Goal: Navigation & Orientation: Find specific page/section

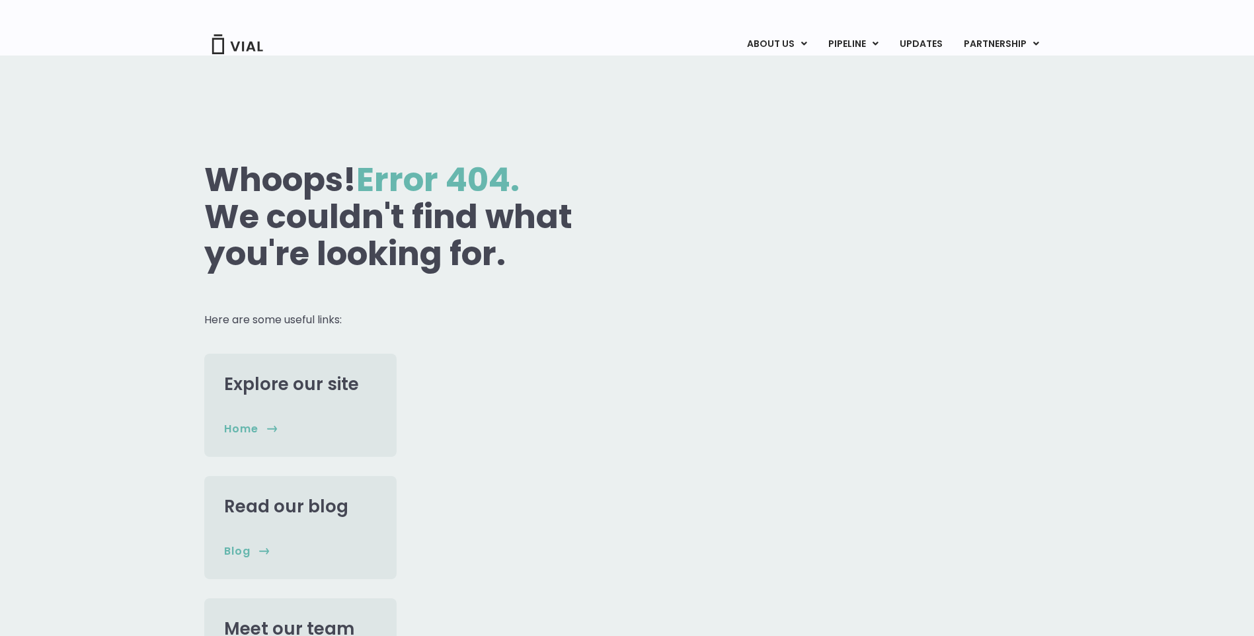
click at [254, 43] on img at bounding box center [237, 44] width 53 height 20
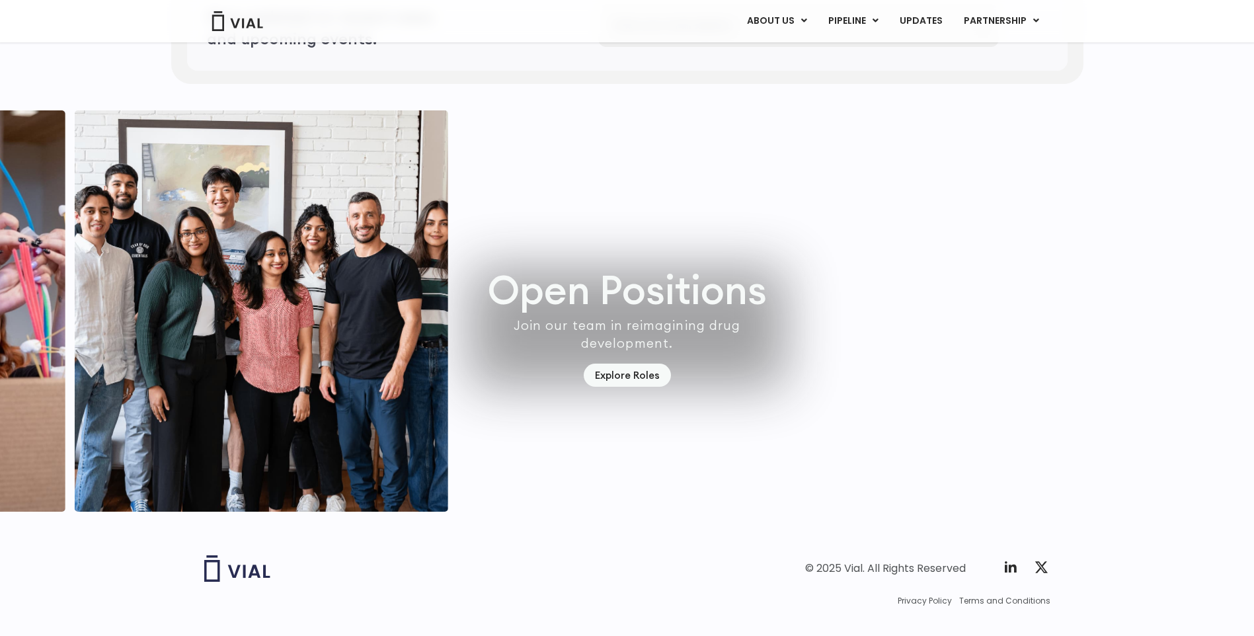
scroll to position [3634, 0]
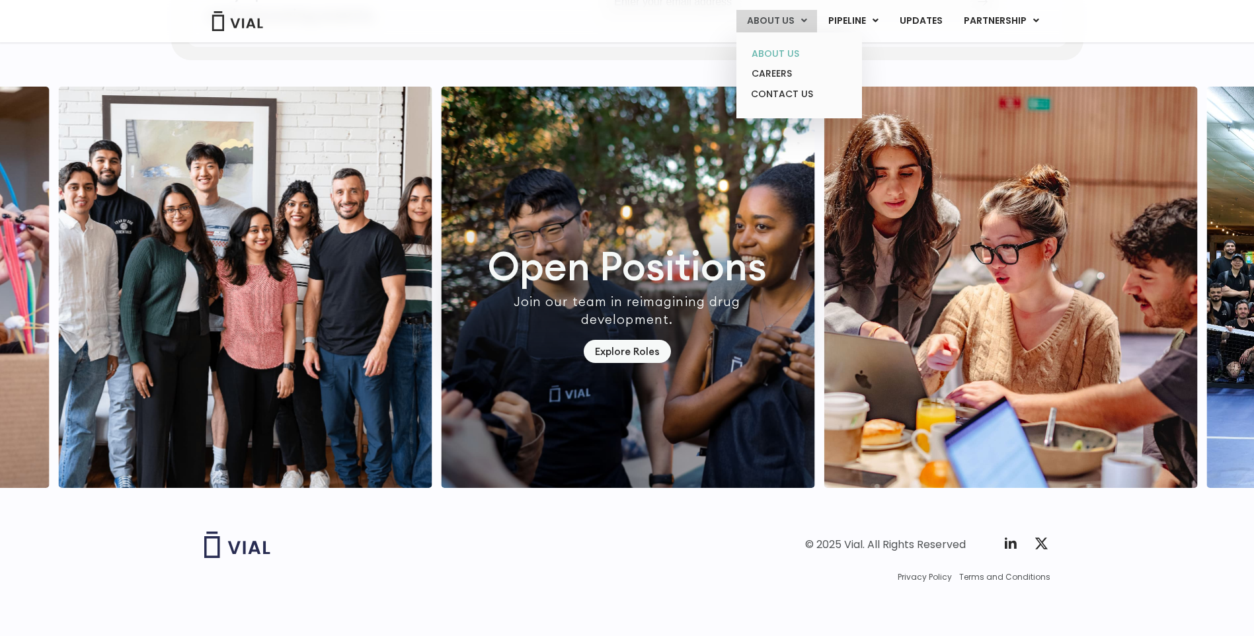
click at [776, 53] on link "ABOUT US" at bounding box center [799, 54] width 116 height 20
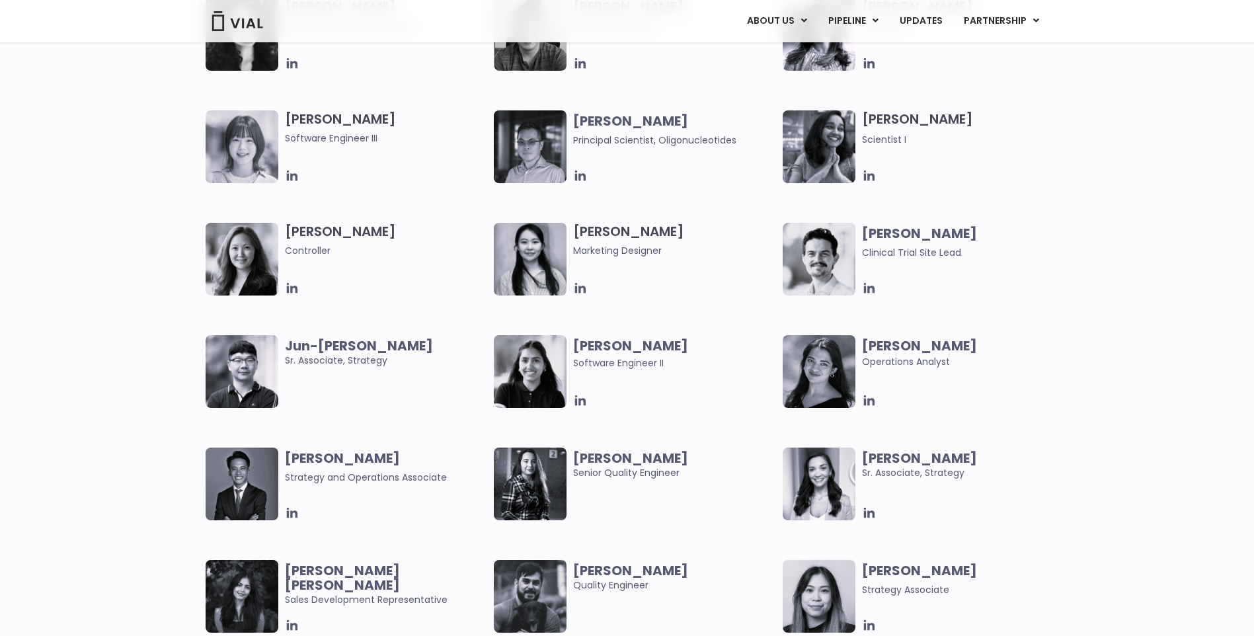
scroll to position [2116, 0]
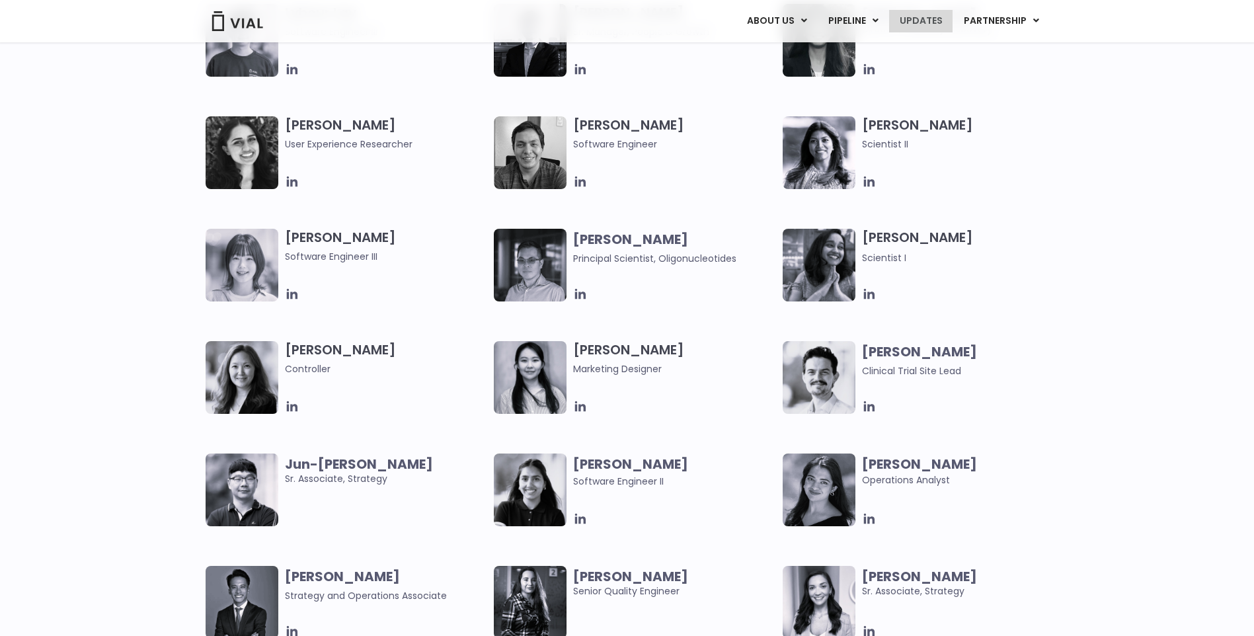
click at [924, 14] on link "UPDATES" at bounding box center [920, 21] width 63 height 22
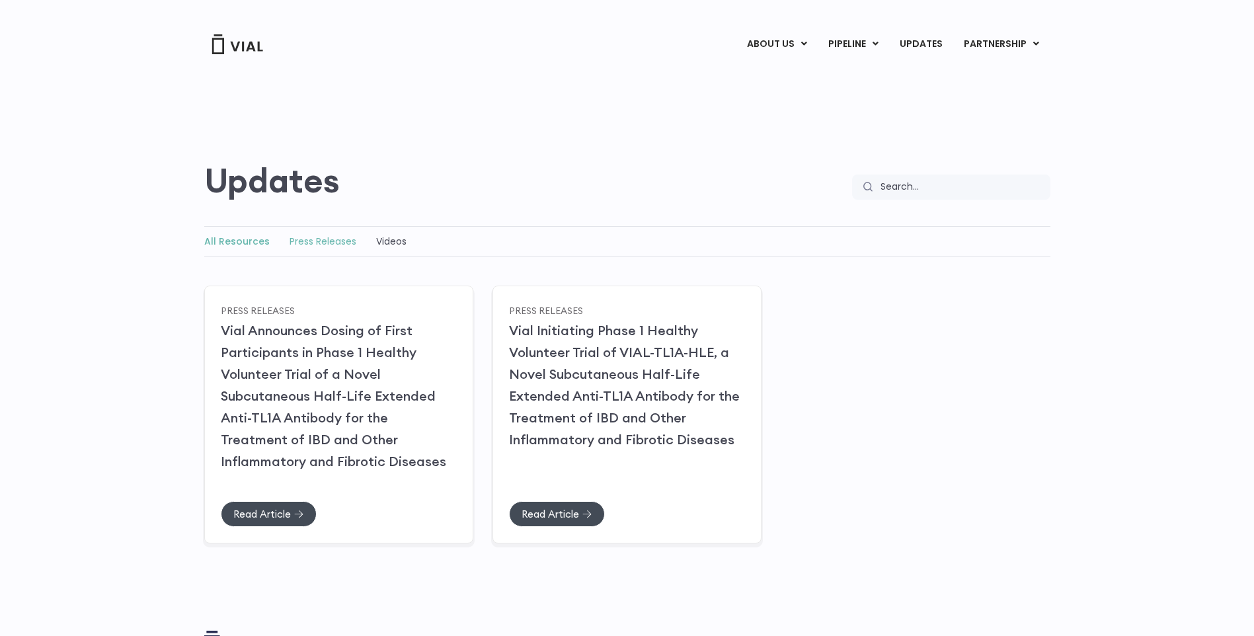
click at [317, 242] on link "Press Releases" at bounding box center [323, 241] width 67 height 13
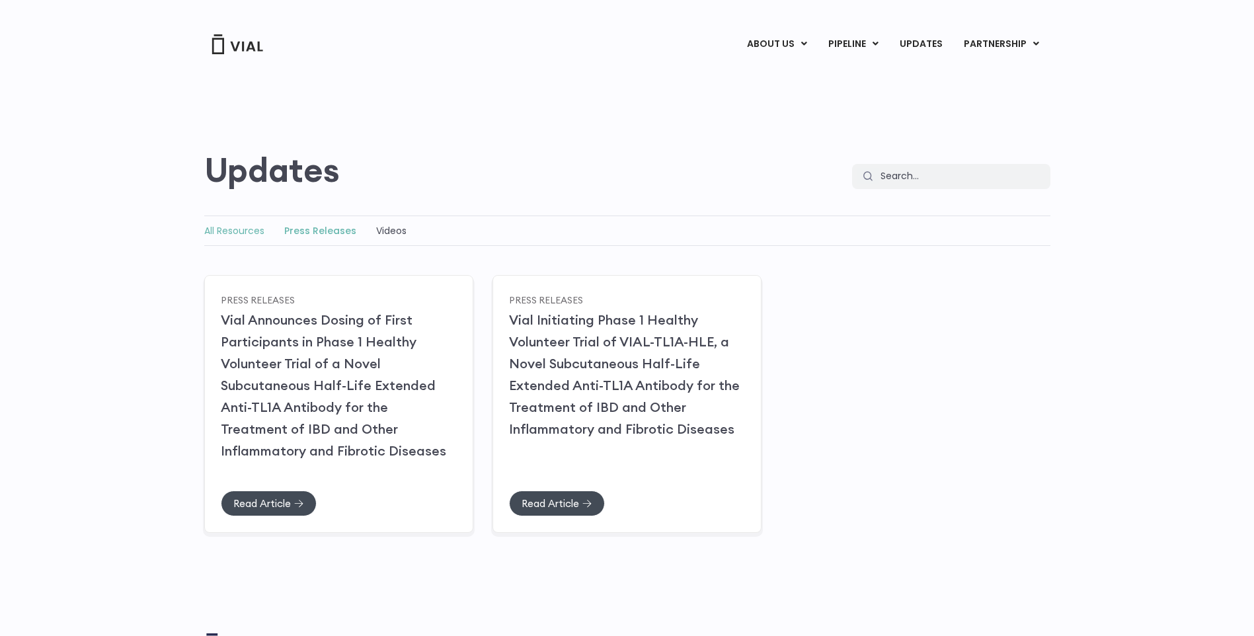
click at [254, 231] on link "All Resources" at bounding box center [234, 230] width 60 height 13
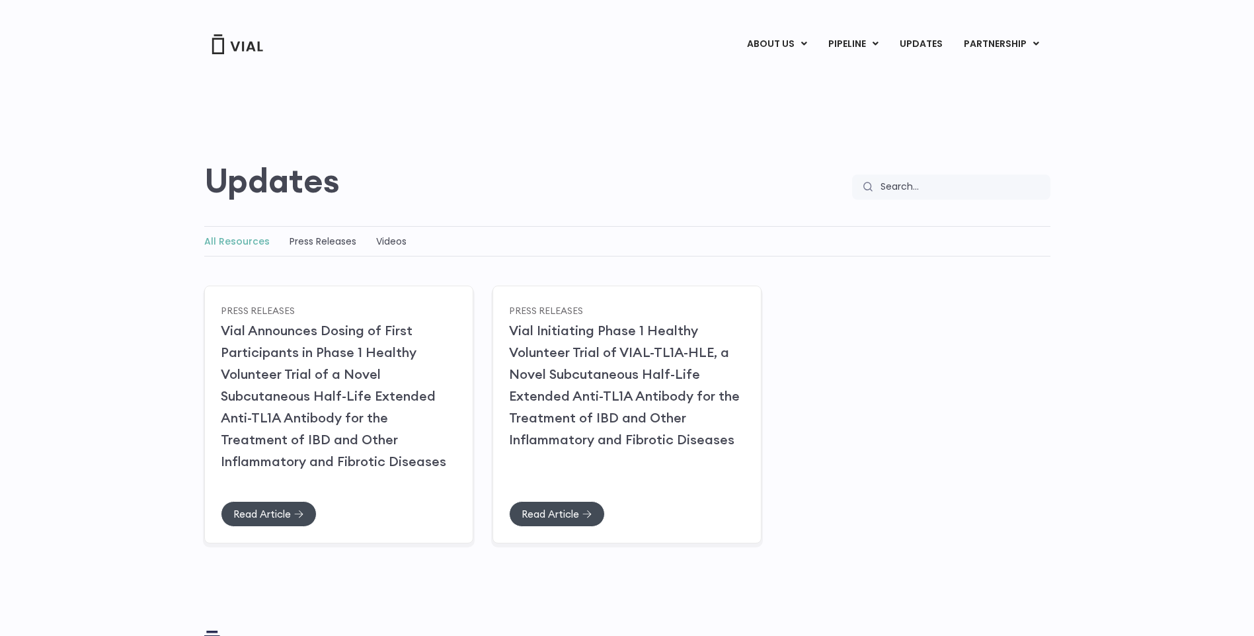
click at [255, 47] on img at bounding box center [237, 44] width 53 height 20
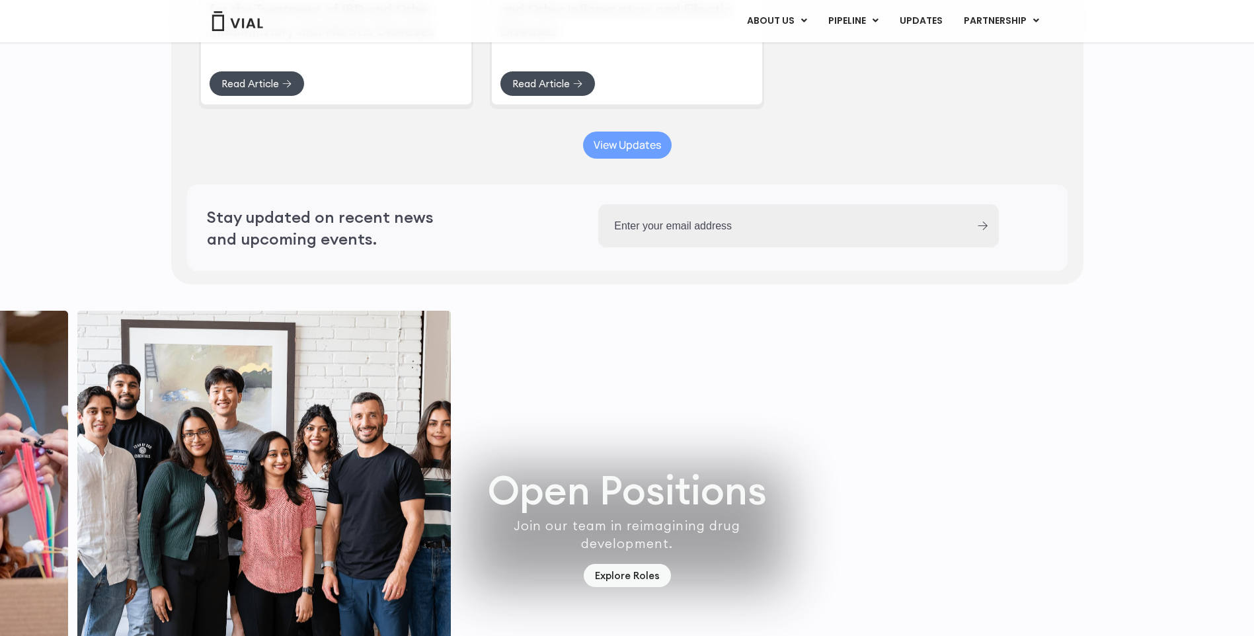
scroll to position [3571, 0]
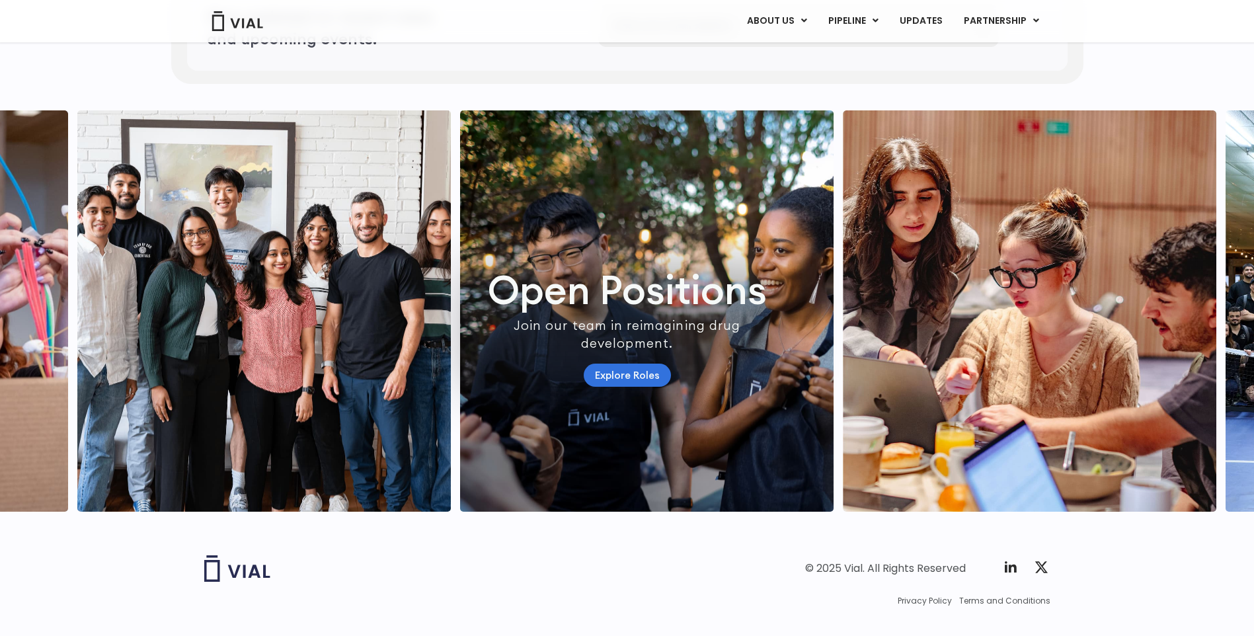
click at [629, 387] on link "Explore Roles" at bounding box center [627, 375] width 87 height 23
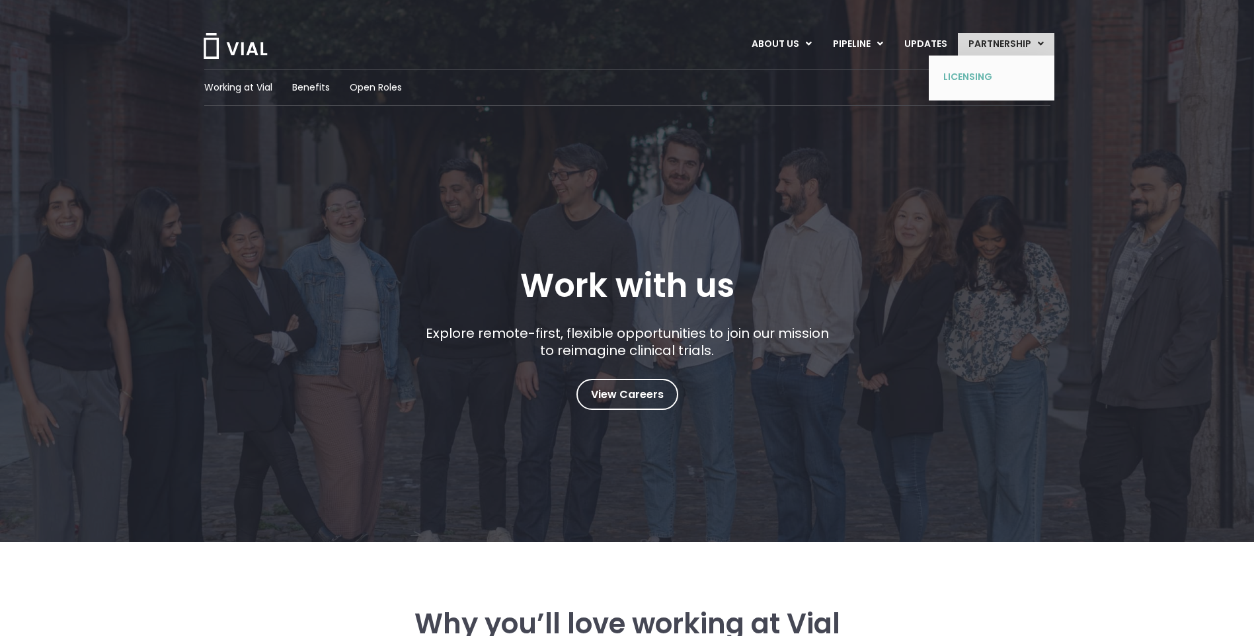
click at [974, 75] on link "LICENSING" at bounding box center [982, 77] width 97 height 21
